Goal: Information Seeking & Learning: Check status

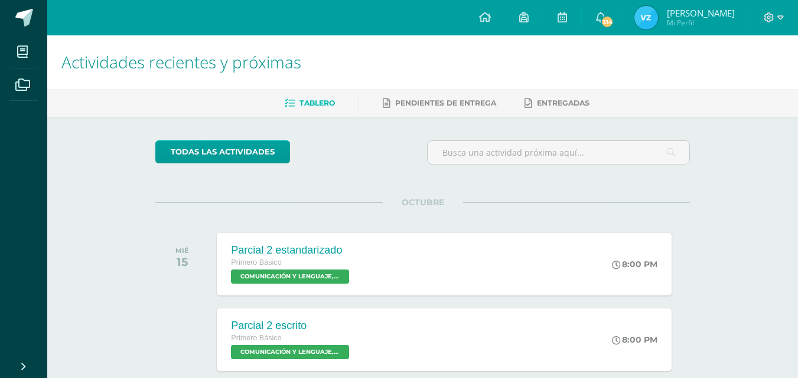
click at [639, 19] on img at bounding box center [646, 18] width 24 height 24
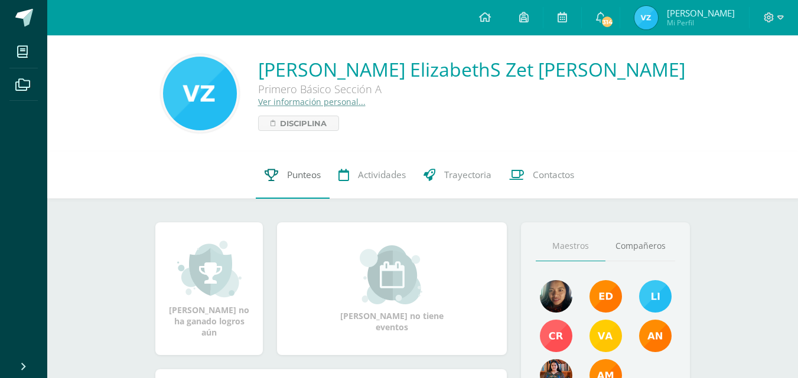
click at [276, 165] on link "Punteos" at bounding box center [293, 175] width 74 height 47
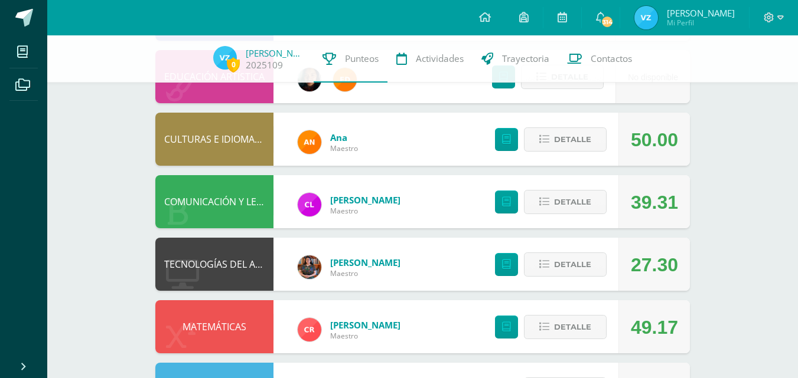
scroll to position [215, 0]
